Goal: Task Accomplishment & Management: Complete application form

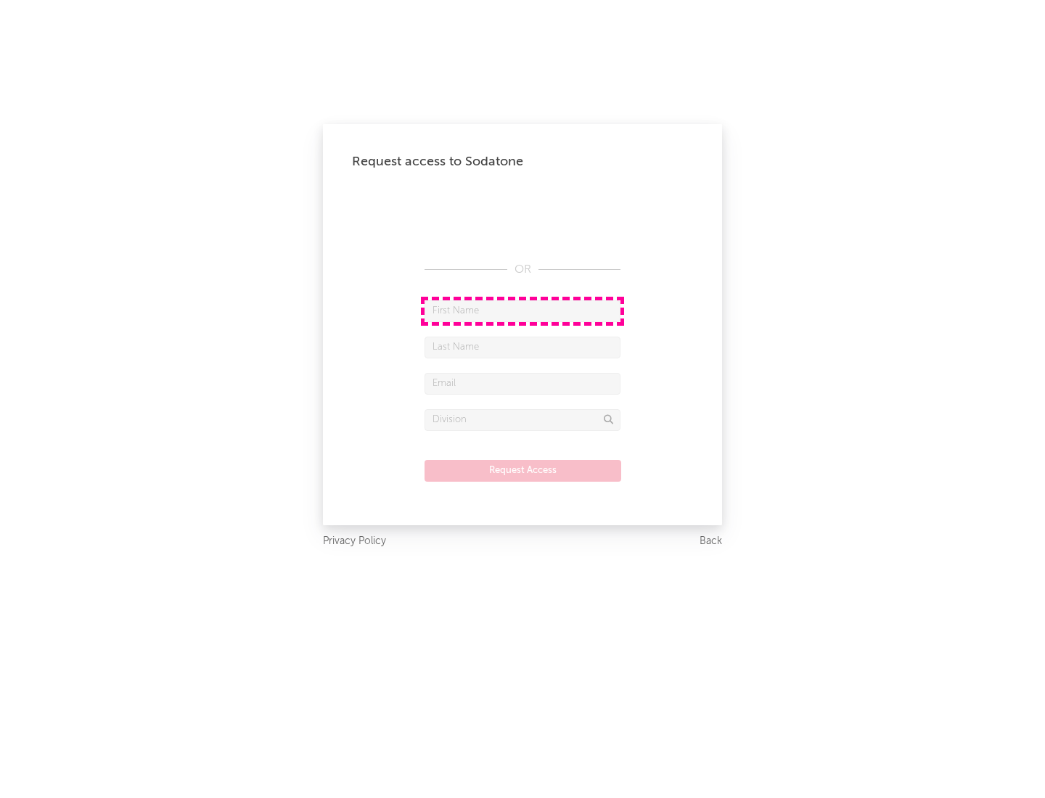
click at [523, 311] on input "text" at bounding box center [523, 312] width 196 height 22
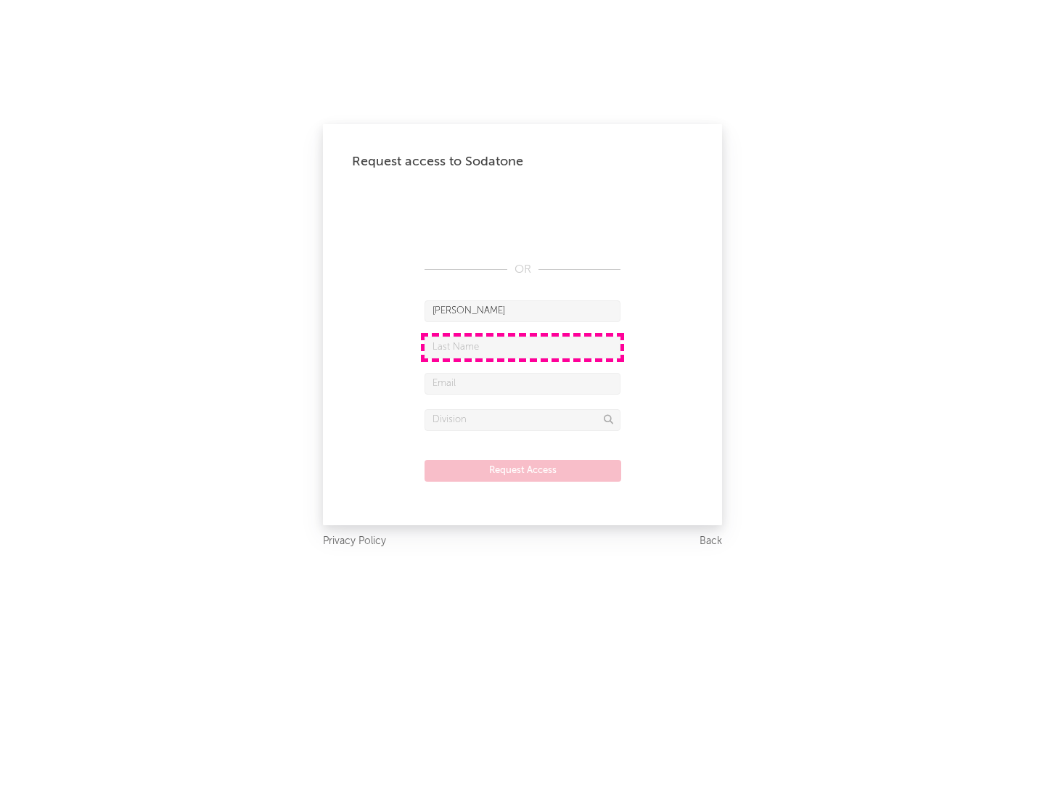
type input "[PERSON_NAME]"
click at [523, 347] on input "text" at bounding box center [523, 348] width 196 height 22
type input "[PERSON_NAME]"
click at [523, 383] on input "text" at bounding box center [523, 384] width 196 height 22
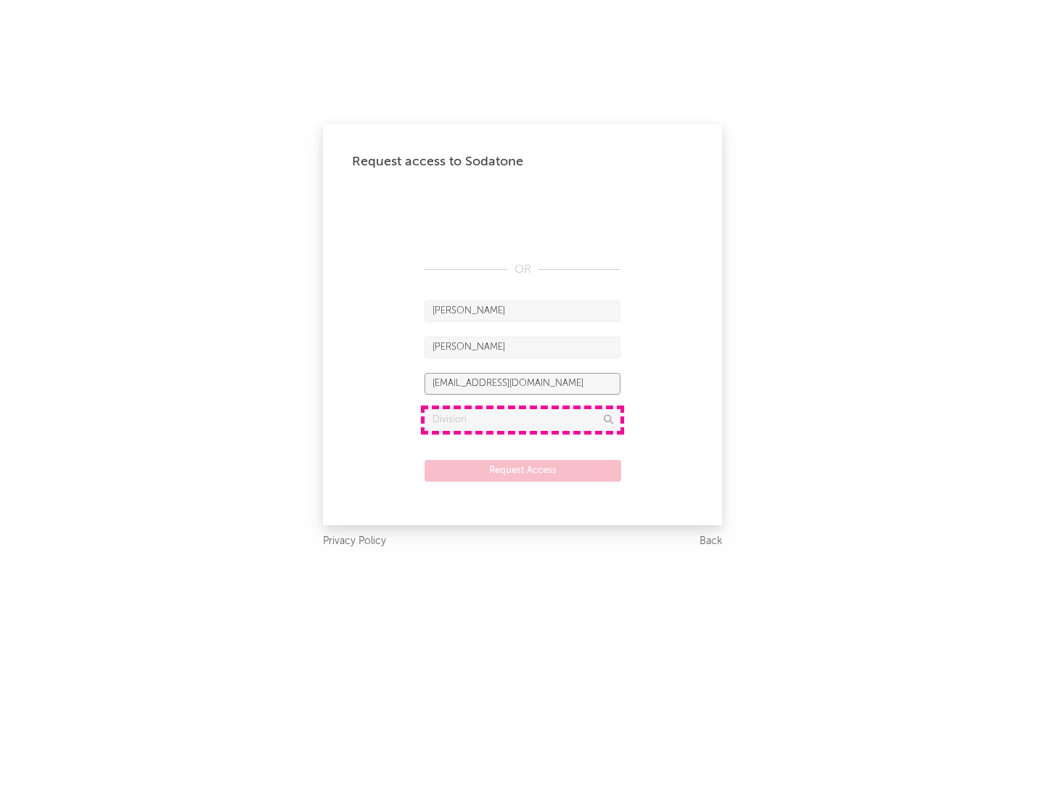
type input "[EMAIL_ADDRESS][DOMAIN_NAME]"
click at [523, 420] on input "text" at bounding box center [523, 420] width 196 height 22
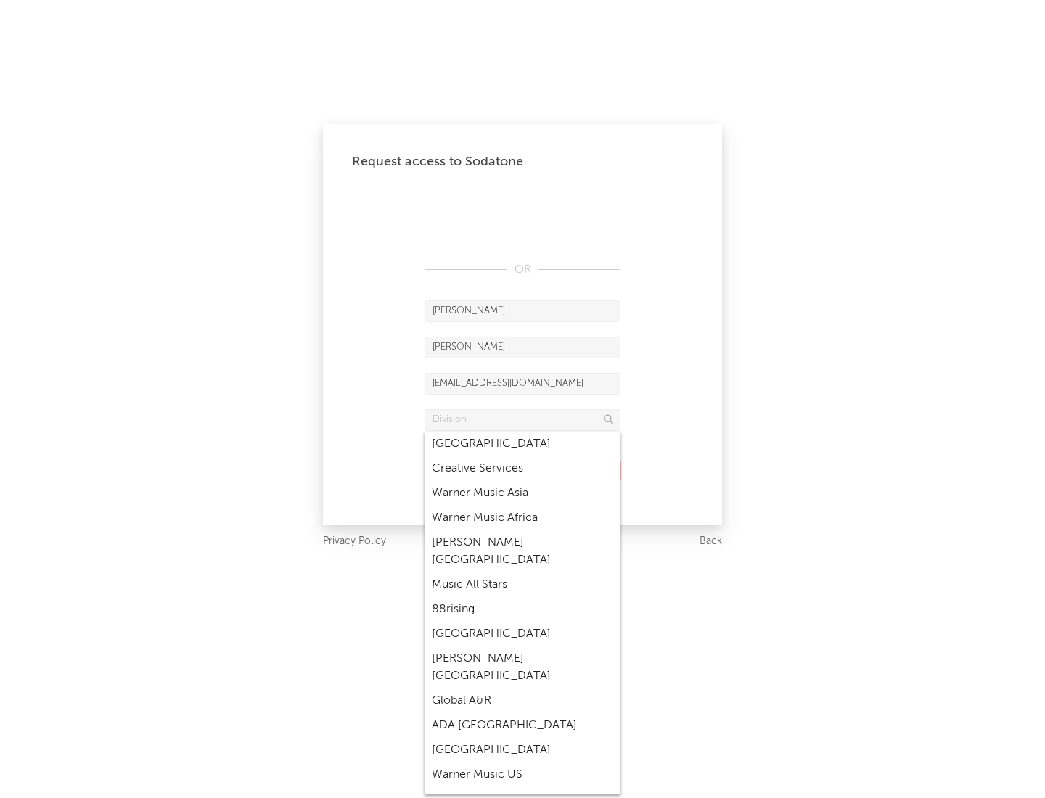
click at [523, 573] on div "Music All Stars" at bounding box center [523, 585] width 196 height 25
type input "Music All Stars"
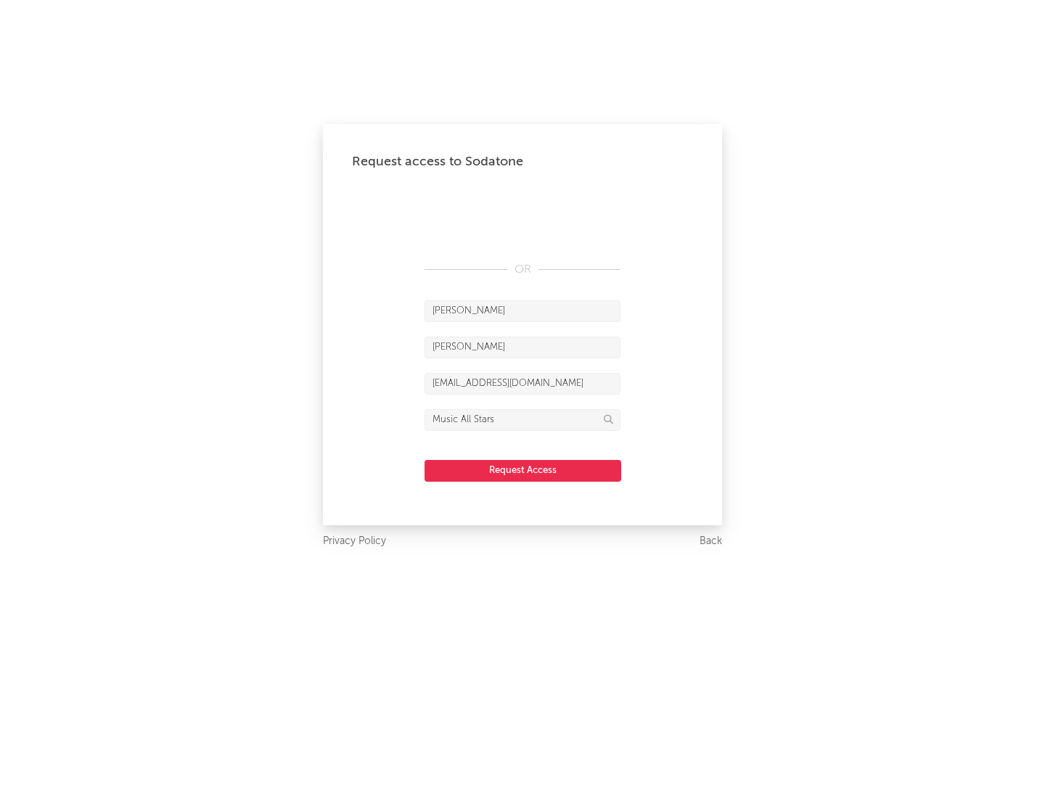
click at [523, 470] on button "Request Access" at bounding box center [523, 471] width 197 height 22
